Goal: Task Accomplishment & Management: Use online tool/utility

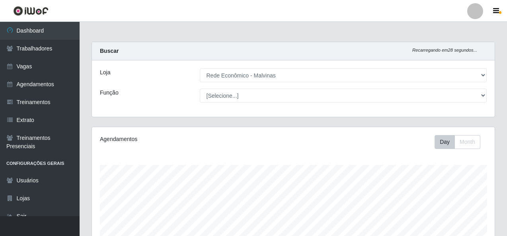
select select "194"
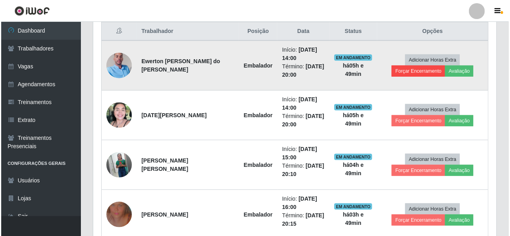
scroll to position [165, 403]
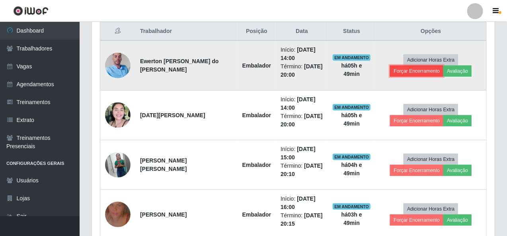
click at [419, 73] on button "Forçar Encerramento" at bounding box center [416, 71] width 53 height 11
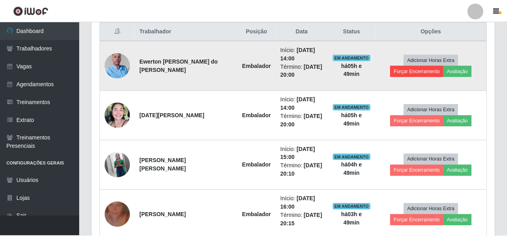
scroll to position [165, 400]
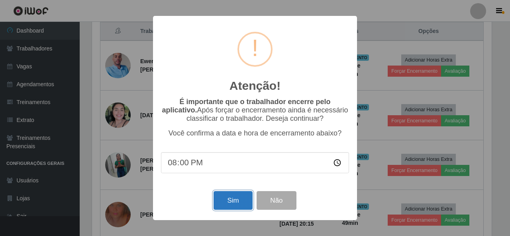
click at [218, 204] on button "Sim" at bounding box center [232, 201] width 39 height 19
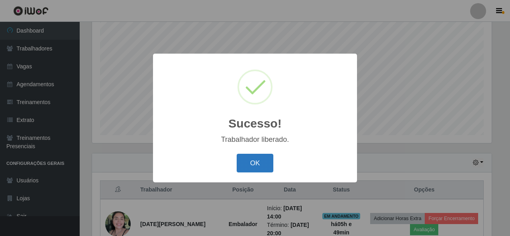
drag, startPoint x: 252, startPoint y: 164, endPoint x: 289, endPoint y: 143, distance: 42.5
click at [252, 165] on button "OK" at bounding box center [254, 163] width 37 height 19
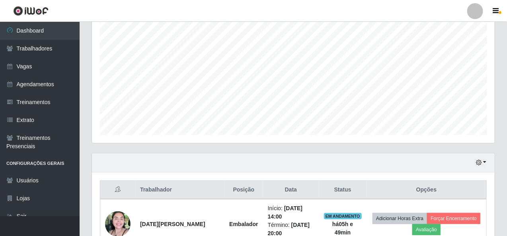
scroll to position [269, 0]
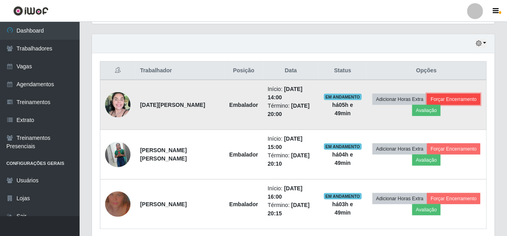
click at [427, 105] on button "Forçar Encerramento" at bounding box center [453, 99] width 53 height 11
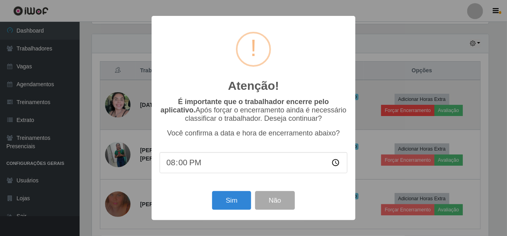
scroll to position [165, 400]
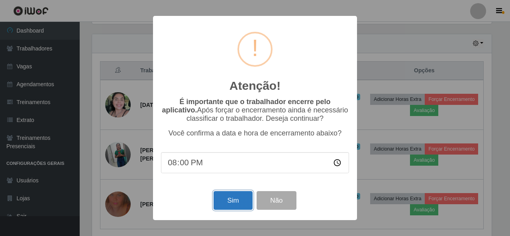
click at [234, 207] on button "Sim" at bounding box center [232, 201] width 39 height 19
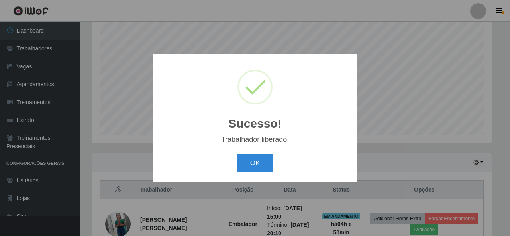
drag, startPoint x: 248, startPoint y: 163, endPoint x: 299, endPoint y: 120, distance: 66.7
click at [248, 163] on button "OK" at bounding box center [254, 163] width 37 height 19
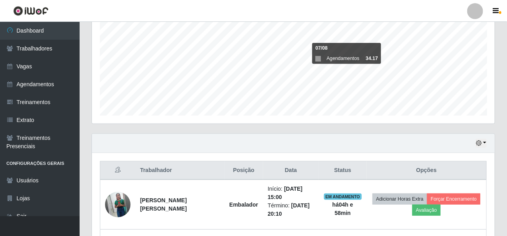
scroll to position [248, 0]
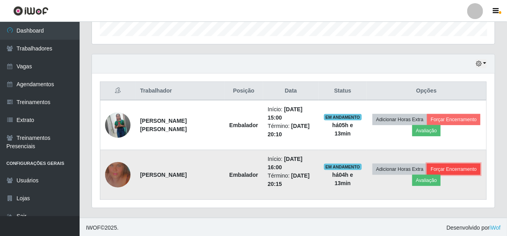
click at [427, 175] on button "Forçar Encerramento" at bounding box center [453, 169] width 53 height 11
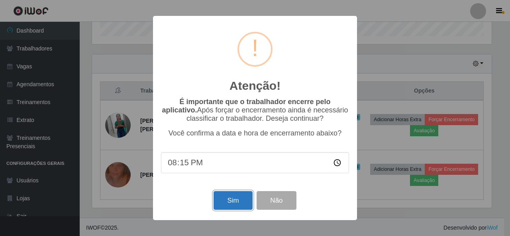
click at [220, 206] on button "Sim" at bounding box center [232, 201] width 39 height 19
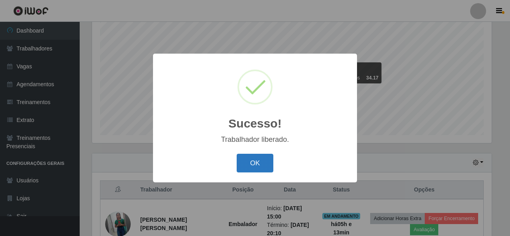
click at [252, 159] on button "OK" at bounding box center [254, 163] width 37 height 19
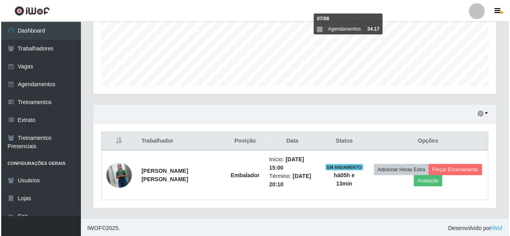
scroll to position [199, 0]
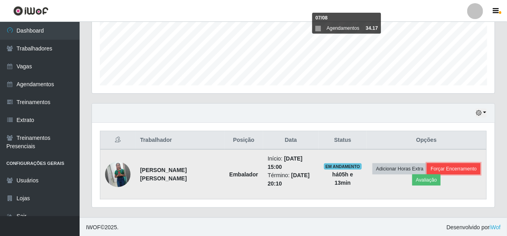
click at [427, 175] on button "Forçar Encerramento" at bounding box center [453, 169] width 53 height 11
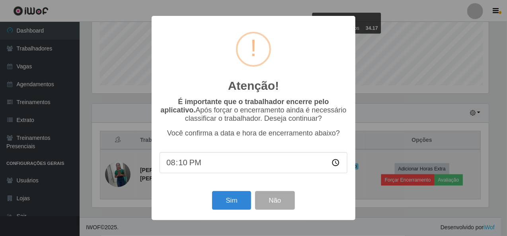
scroll to position [165, 400]
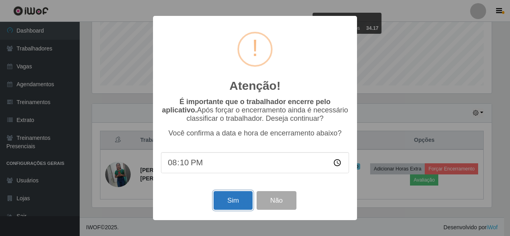
click at [218, 201] on button "Sim" at bounding box center [232, 201] width 39 height 19
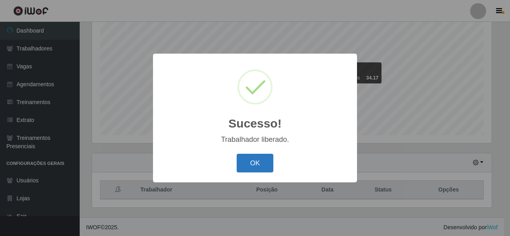
click at [248, 164] on button "OK" at bounding box center [254, 163] width 37 height 19
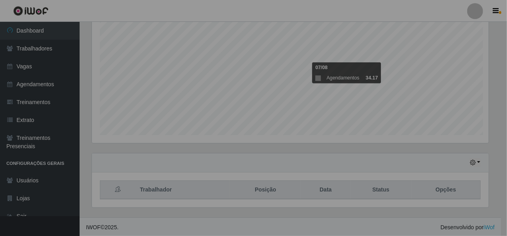
scroll to position [165, 403]
